Goal: Book appointment/travel/reservation

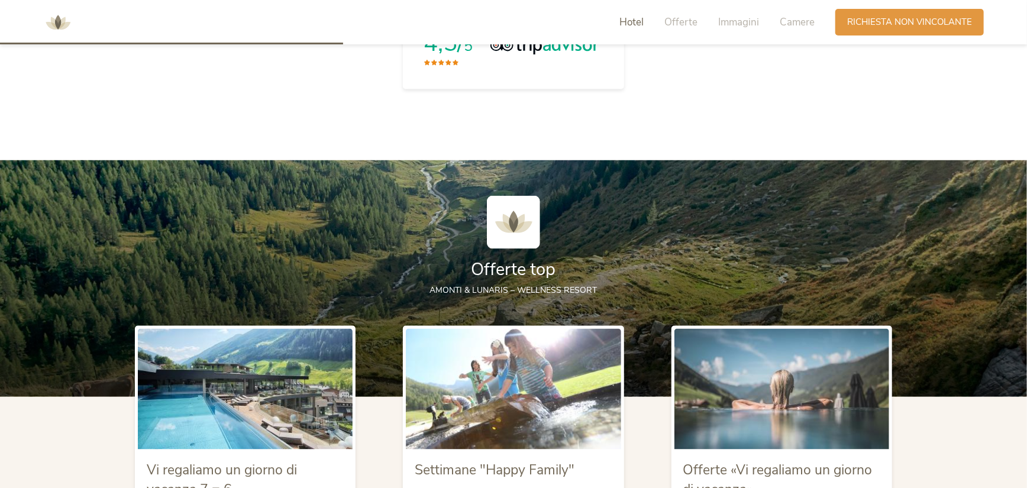
scroll to position [1065, 0]
